Goal: Check status: Check status

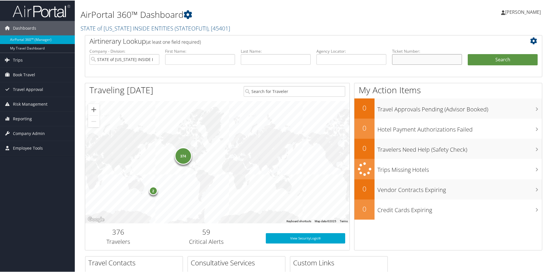
click at [425, 59] on input "text" at bounding box center [427, 58] width 70 height 11
type input "8900891382669"
click at [504, 61] on button "Search" at bounding box center [502, 58] width 70 height 11
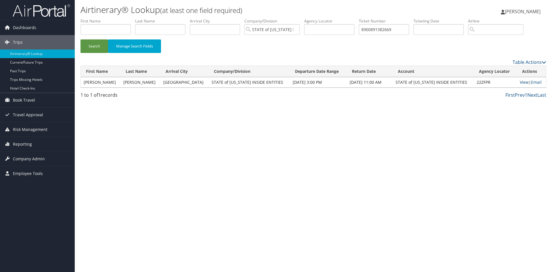
click at [520, 82] on link "View" at bounding box center [524, 81] width 9 height 5
drag, startPoint x: 402, startPoint y: 28, endPoint x: 362, endPoint y: 29, distance: 39.4
click at [362, 18] on ul "First Name Last Name Departure City Arrival City Company/Division STATE of [US_…" at bounding box center [313, 18] width 466 height 0
click at [404, 31] on input "8900891382669" at bounding box center [384, 29] width 50 height 11
drag, startPoint x: 404, startPoint y: 31, endPoint x: 357, endPoint y: 31, distance: 46.8
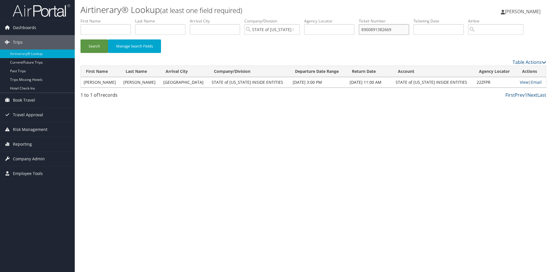
click at [357, 18] on ul "First Name Last Name Departure City Arrival City Company/Division STATE of [US_…" at bounding box center [313, 18] width 466 height 0
click at [80, 39] on button "Search" at bounding box center [94, 46] width 28 height 14
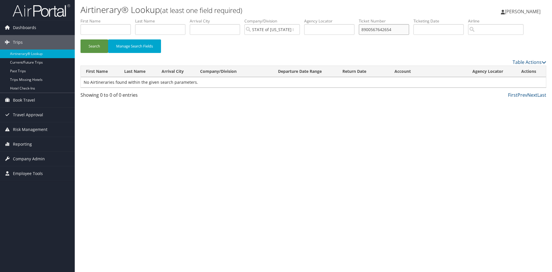
drag, startPoint x: 401, startPoint y: 28, endPoint x: 359, endPoint y: 31, distance: 42.1
click at [359, 18] on ul "First Name Last Name Departure City Arrival City Company/Division STATE of [US_…" at bounding box center [313, 18] width 466 height 0
type input "8900567682457"
click at [80, 39] on button "Search" at bounding box center [94, 46] width 28 height 14
drag, startPoint x: 401, startPoint y: 28, endPoint x: 360, endPoint y: 35, distance: 41.7
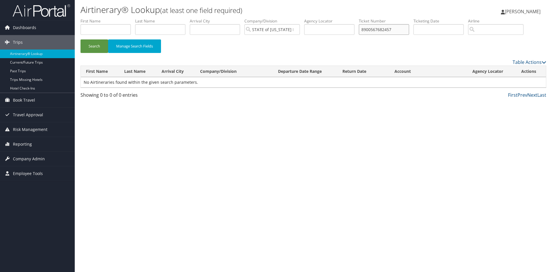
click at [360, 18] on ul "First Name Last Name Departure City Arrival City Company/Division STATE of [US_…" at bounding box center [313, 18] width 466 height 0
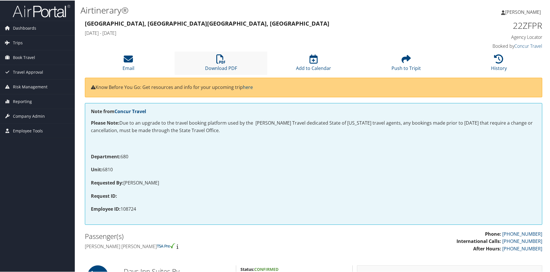
click at [208, 61] on li "Download PDF" at bounding box center [220, 62] width 93 height 23
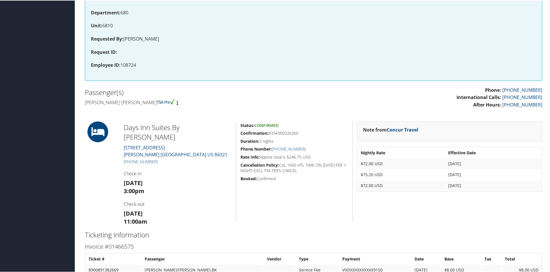
scroll to position [172, 0]
